Goal: Information Seeking & Learning: Learn about a topic

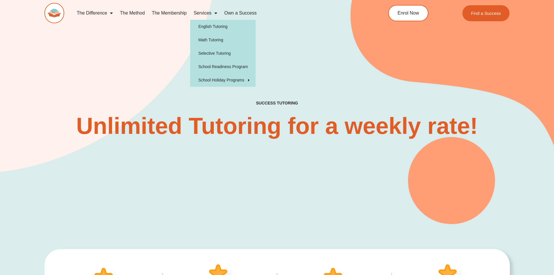
click at [205, 12] on link "Services" at bounding box center [205, 12] width 31 height 13
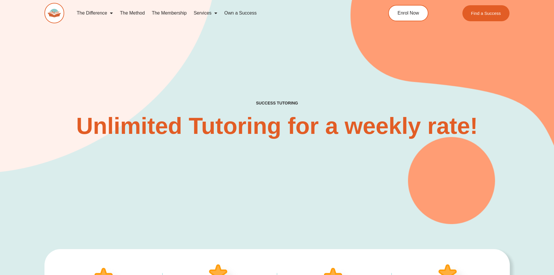
click at [205, 12] on link "Services" at bounding box center [205, 12] width 31 height 13
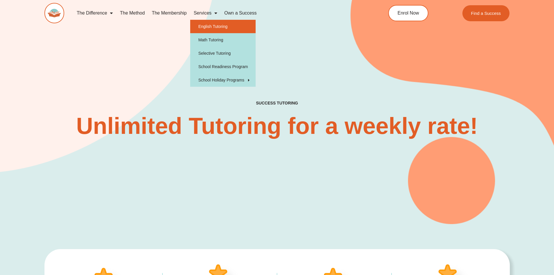
click at [214, 25] on link "English Tutoring" at bounding box center [222, 26] width 65 height 13
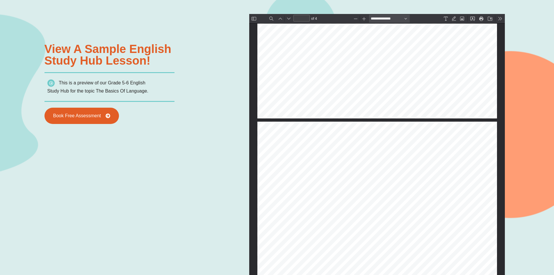
scroll to position [585, 0]
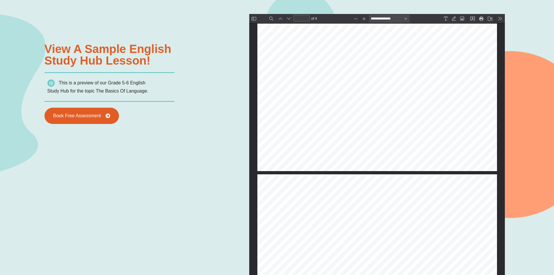
type input "*"
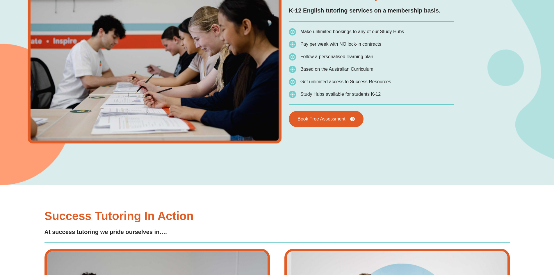
scroll to position [1162, 0]
